Goal: Information Seeking & Learning: Learn about a topic

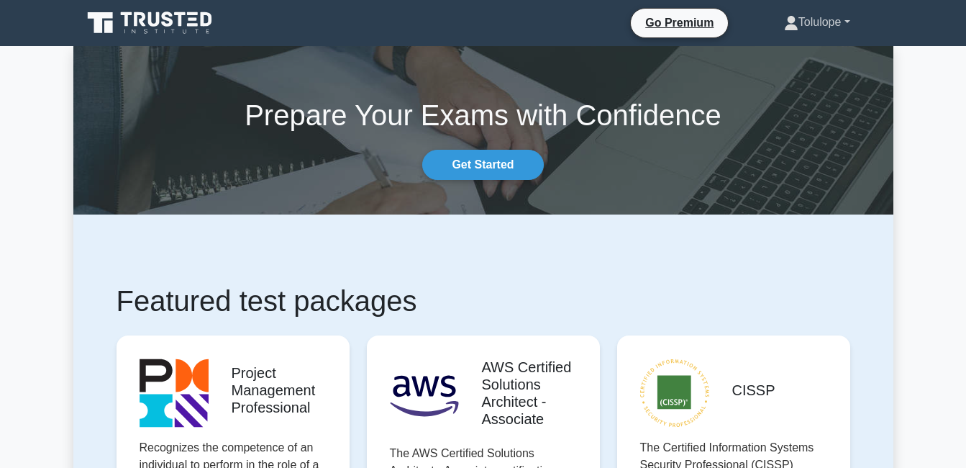
click at [814, 29] on link "Tolulope" at bounding box center [817, 22] width 135 height 29
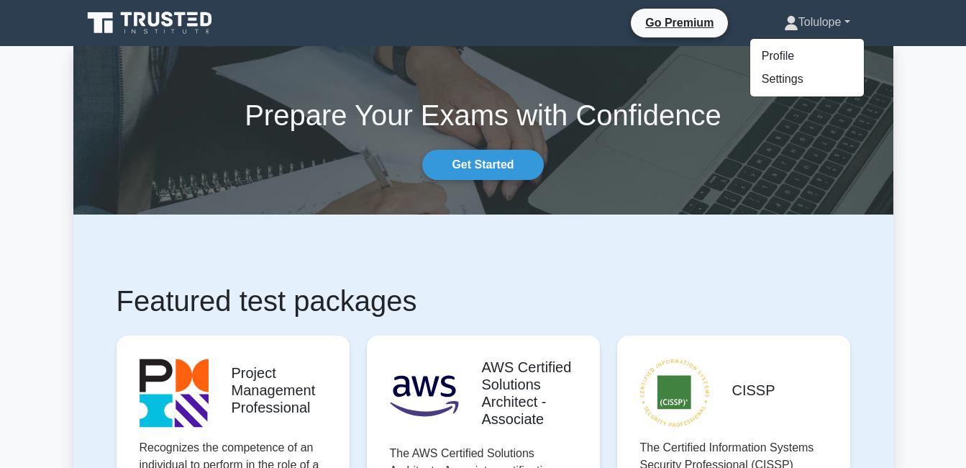
click at [814, 22] on link "Tolulope" at bounding box center [817, 22] width 135 height 29
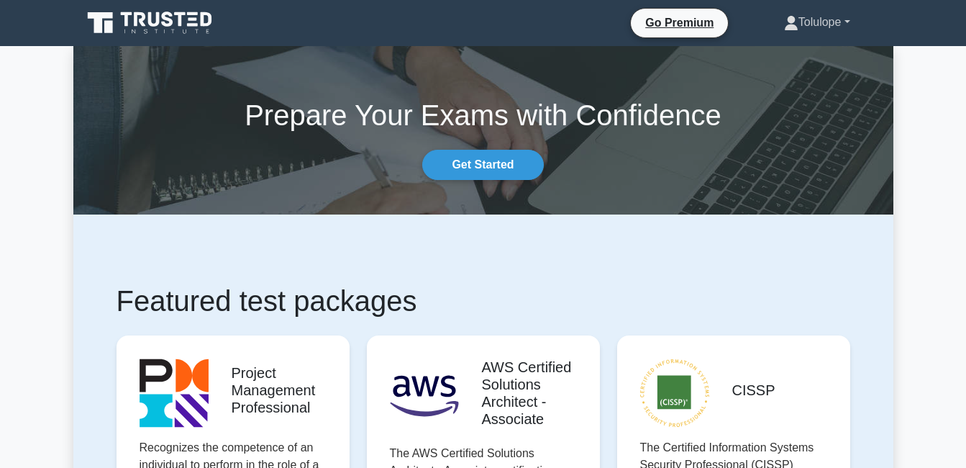
click at [814, 22] on link "Tolulope" at bounding box center [817, 22] width 135 height 29
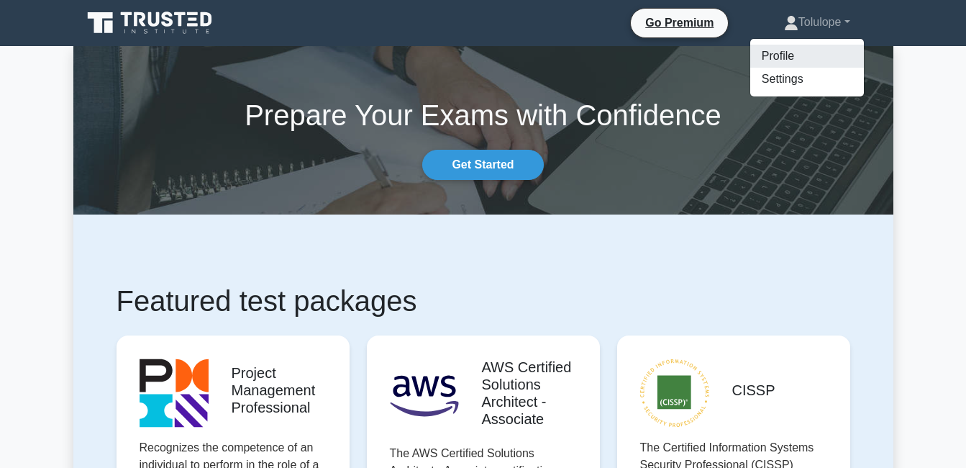
click at [763, 47] on link "Profile" at bounding box center [807, 56] width 114 height 23
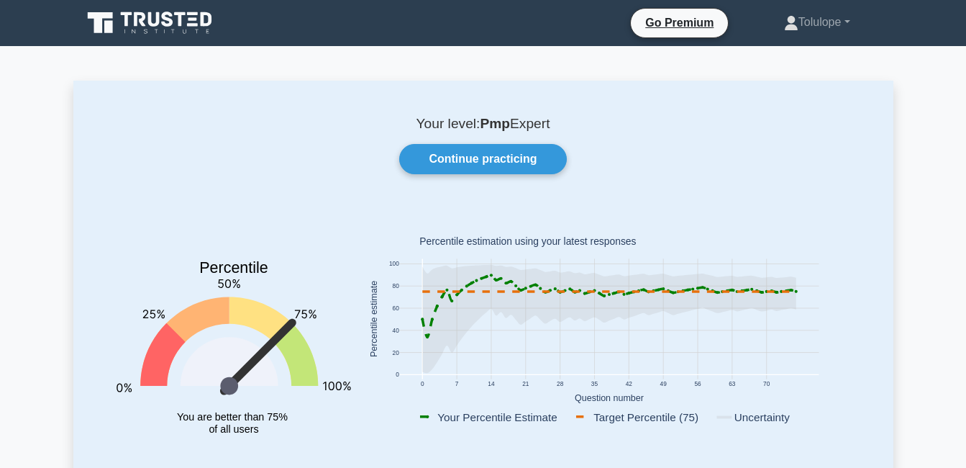
click at [514, 165] on link "Continue practicing" at bounding box center [482, 159] width 167 height 30
